Goal: Information Seeking & Learning: Learn about a topic

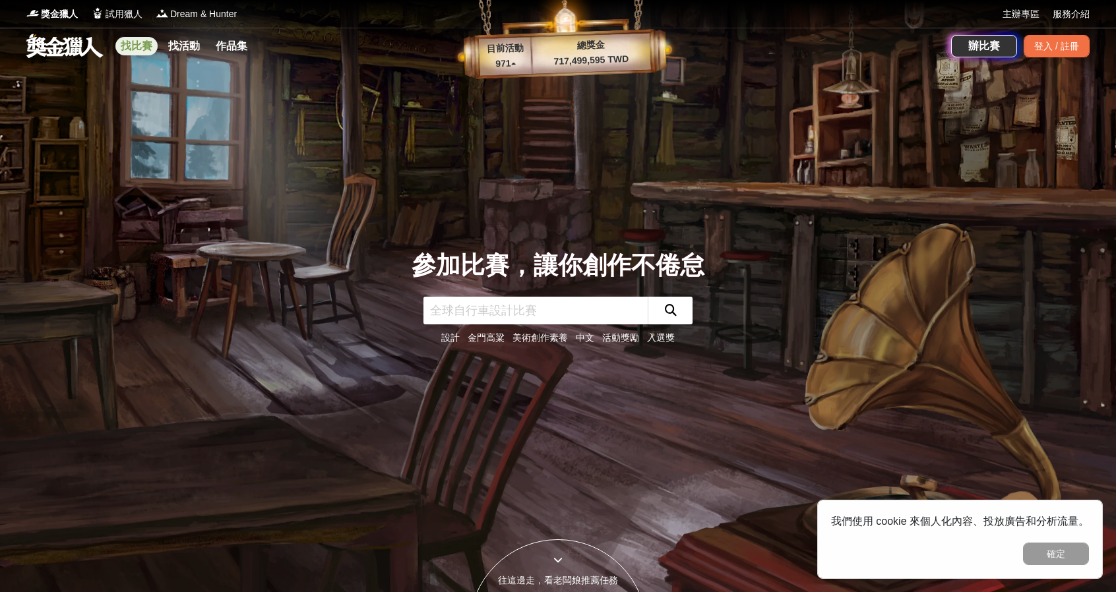
click at [138, 51] on link "找比賽" at bounding box center [136, 46] width 42 height 18
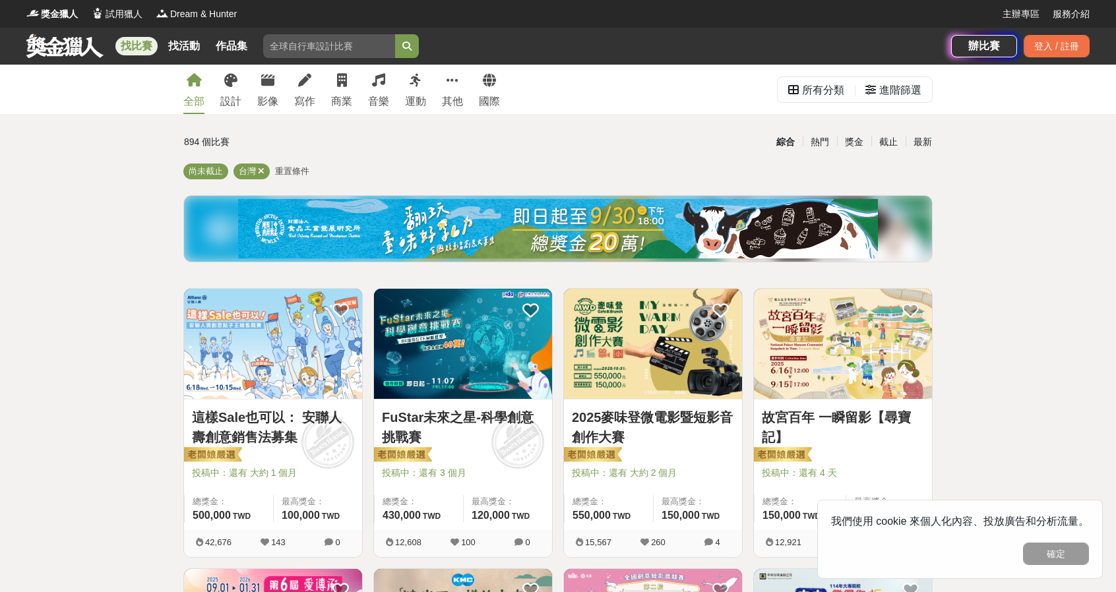
click at [1075, 563] on button "確定" at bounding box center [1056, 554] width 66 height 22
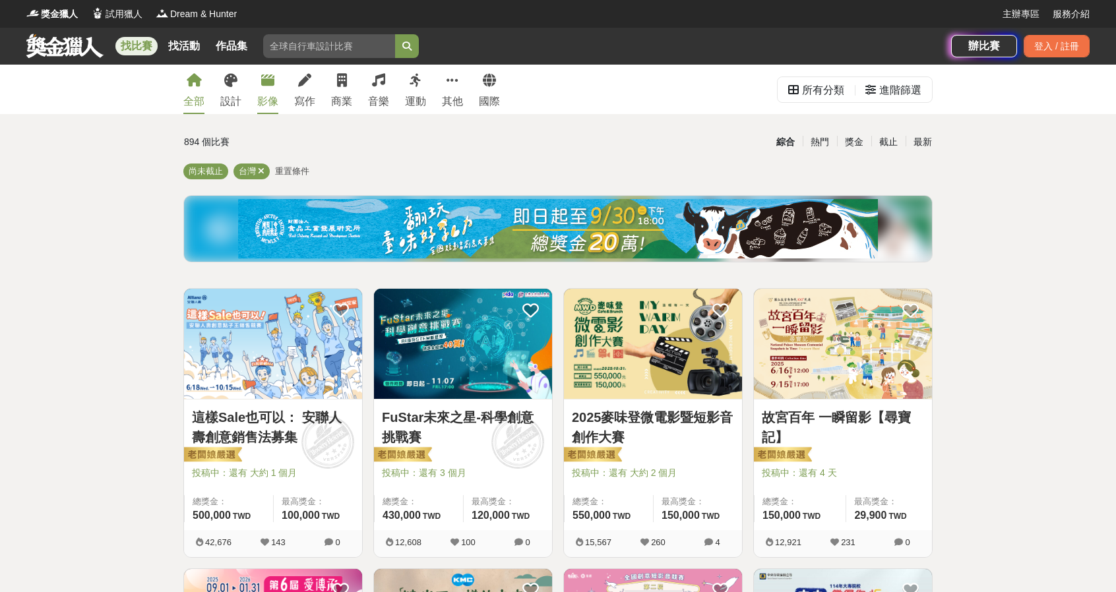
click at [262, 89] on link "影像" at bounding box center [267, 89] width 21 height 49
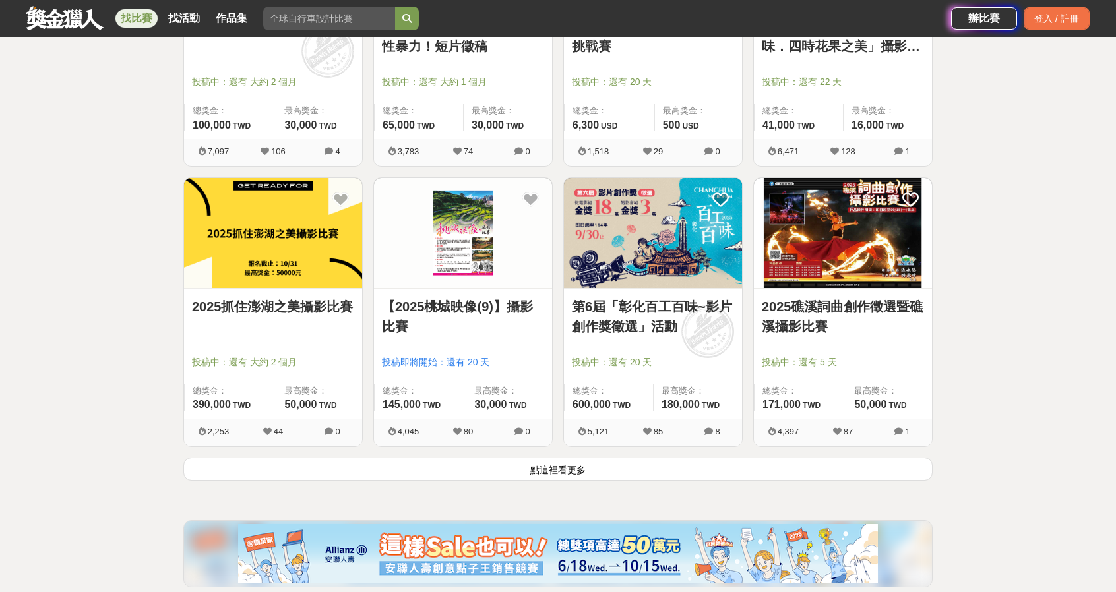
scroll to position [1517, 0]
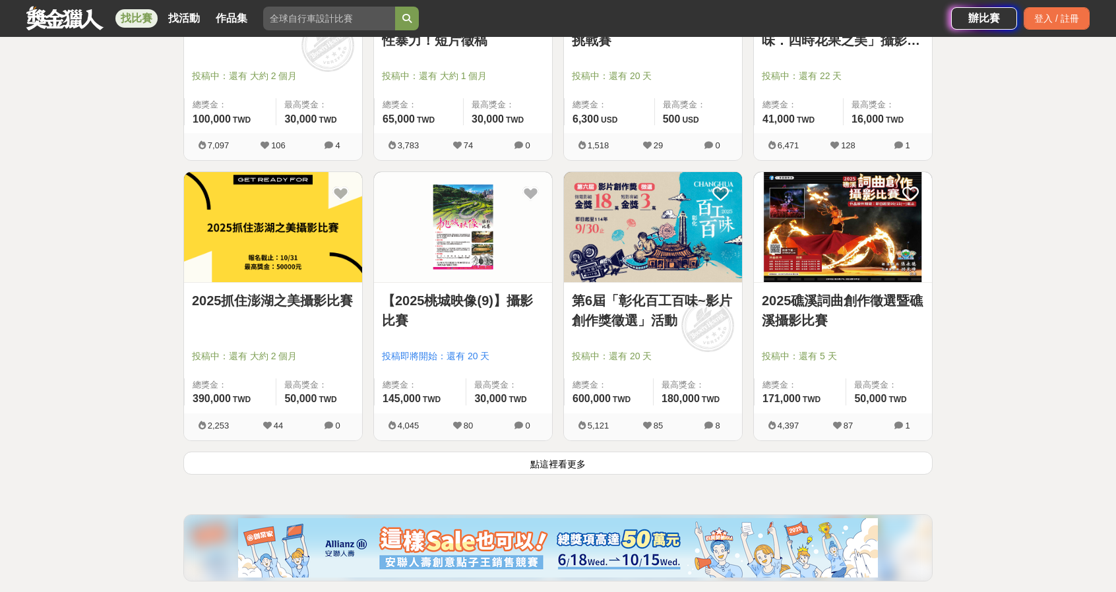
click at [385, 465] on button "點這裡看更多" at bounding box center [557, 463] width 749 height 23
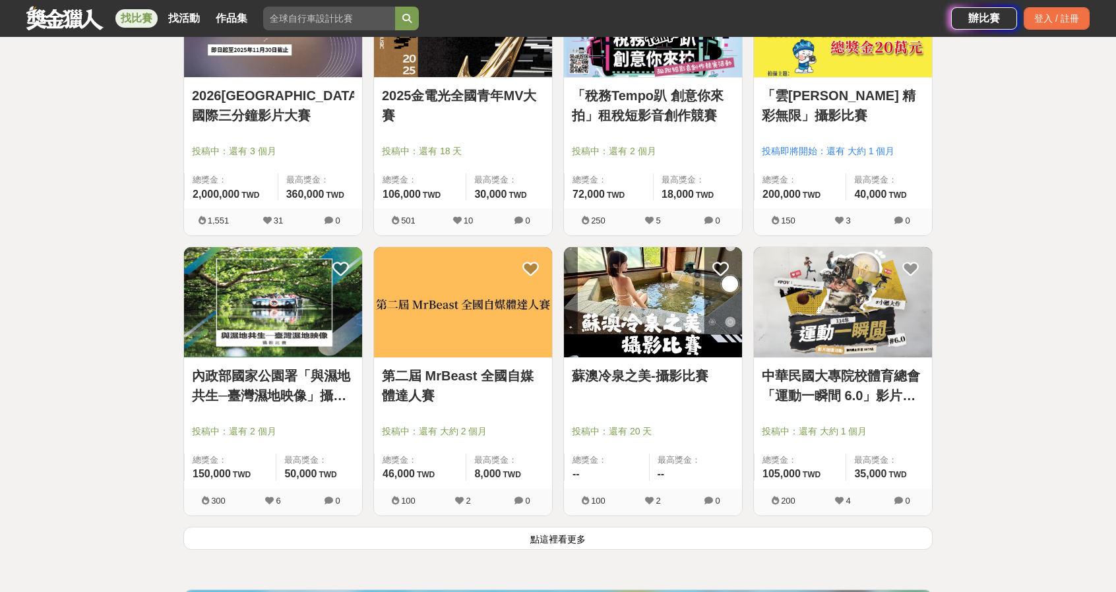
scroll to position [3233, 0]
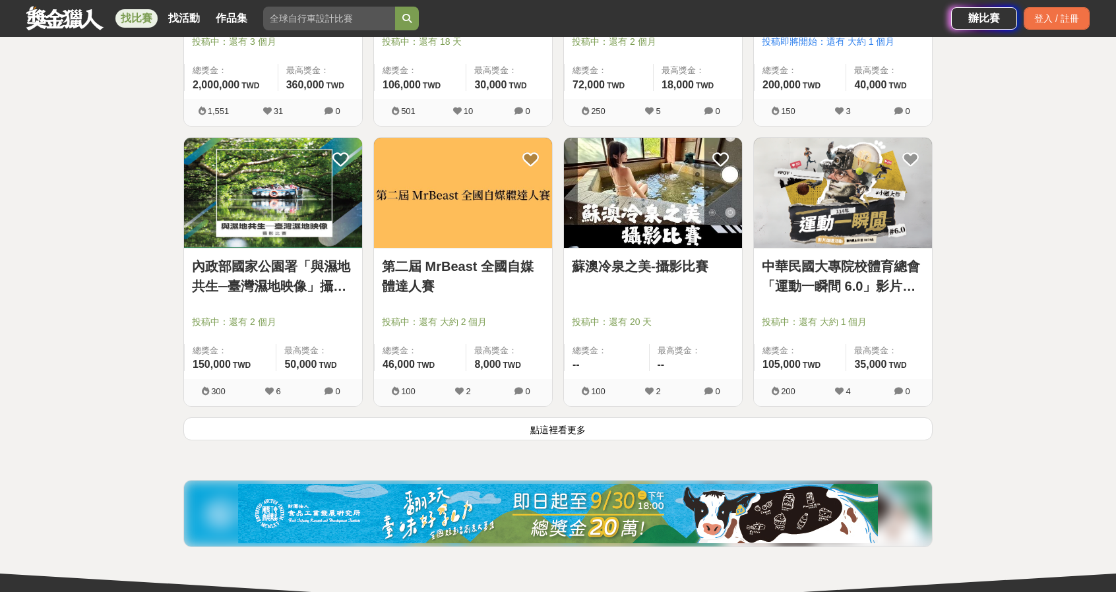
click at [433, 427] on button "點這裡看更多" at bounding box center [557, 429] width 749 height 23
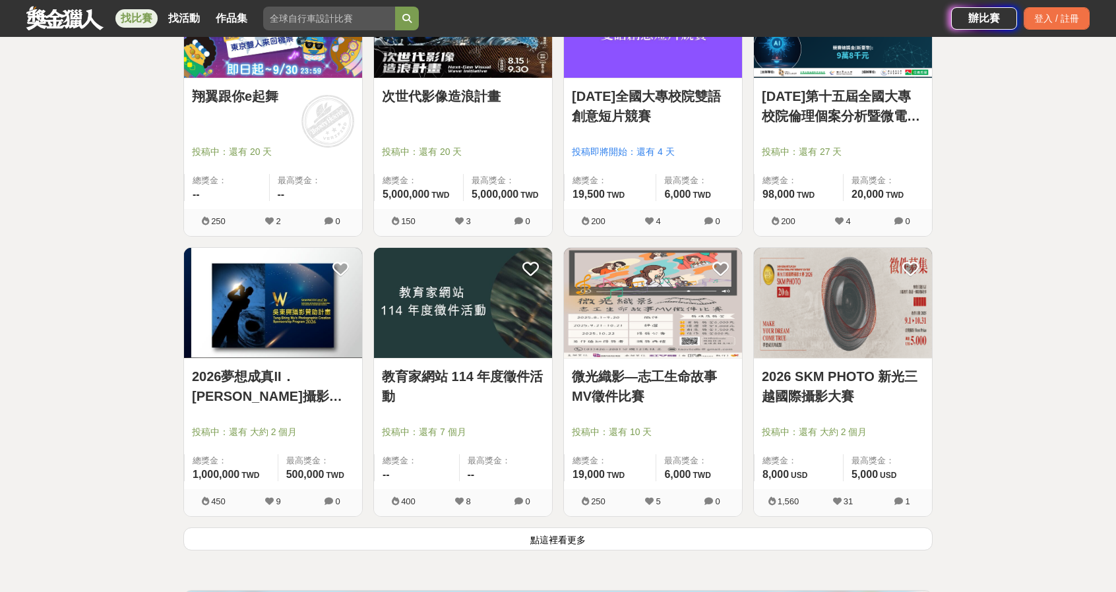
scroll to position [4948, 0]
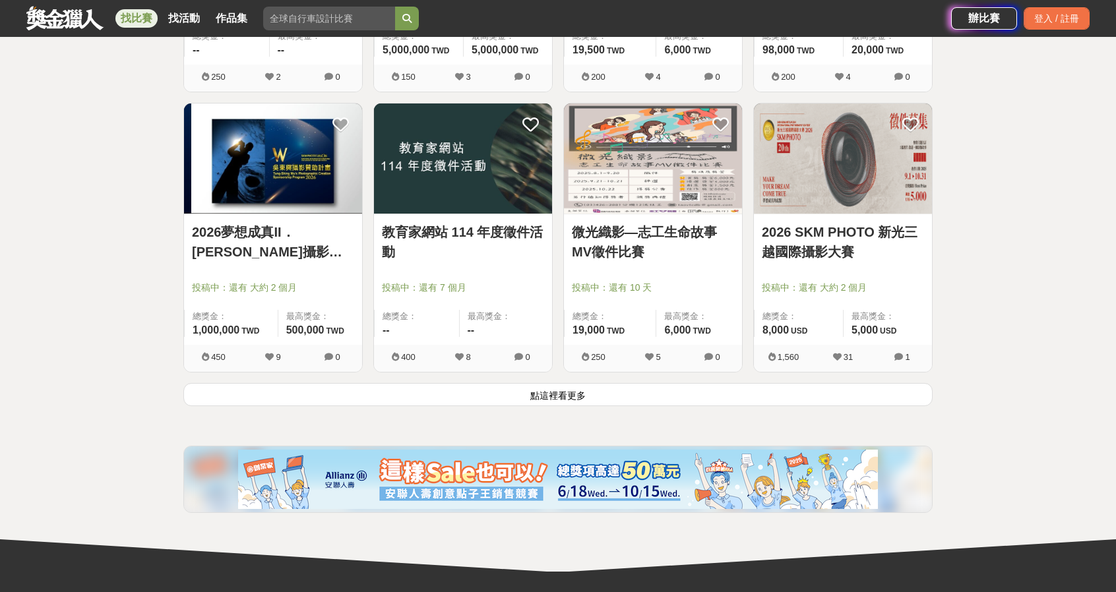
click at [702, 393] on button "點這裡看更多" at bounding box center [557, 394] width 749 height 23
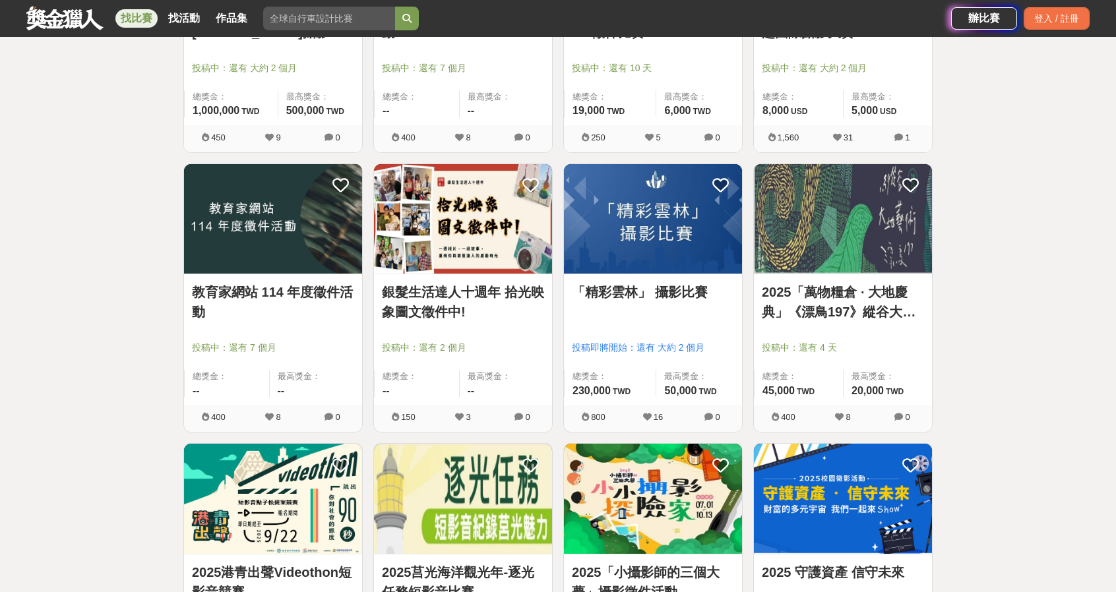
scroll to position [5212, 0]
